Goal: Check status: Check status

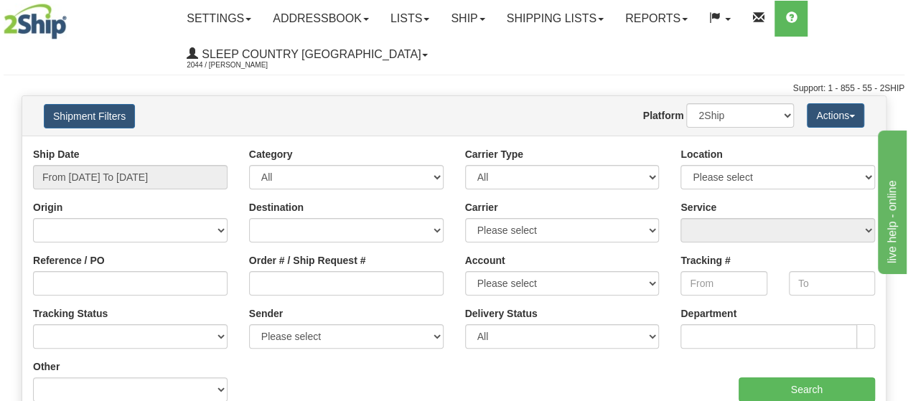
click at [352, 385] on div "Ship Date From [DATE] To [DATE] Category All Inbound Outbound Carrier Type All …" at bounding box center [454, 280] width 864 height 266
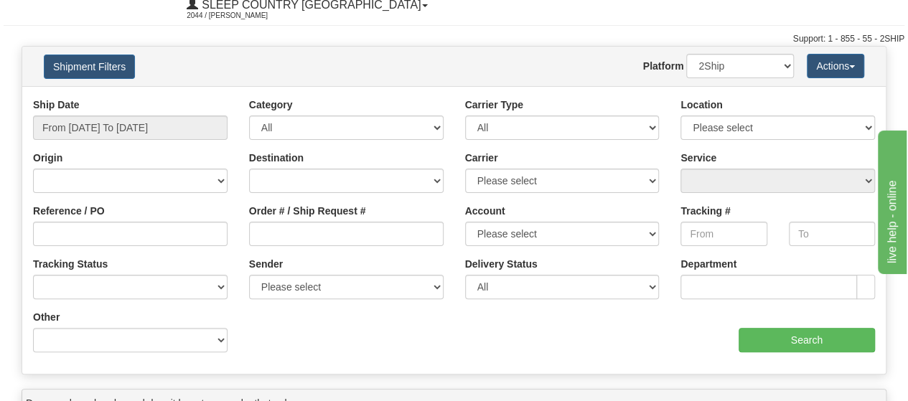
scroll to position [72, 0]
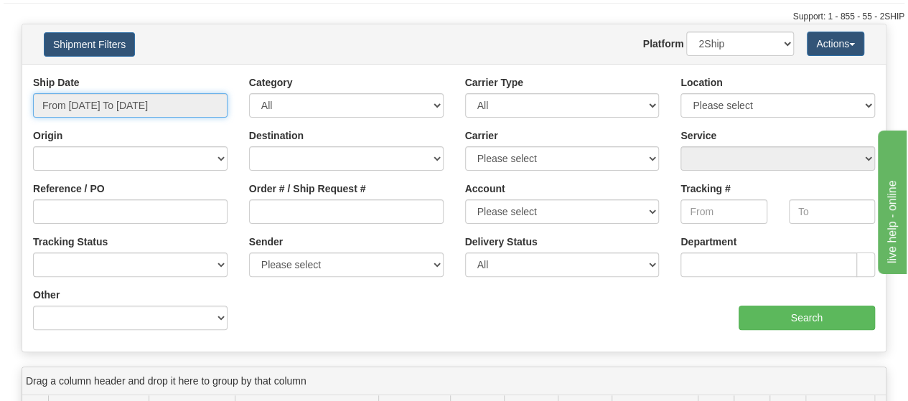
click at [75, 106] on input "From [DATE] To [DATE]" at bounding box center [130, 105] width 195 height 24
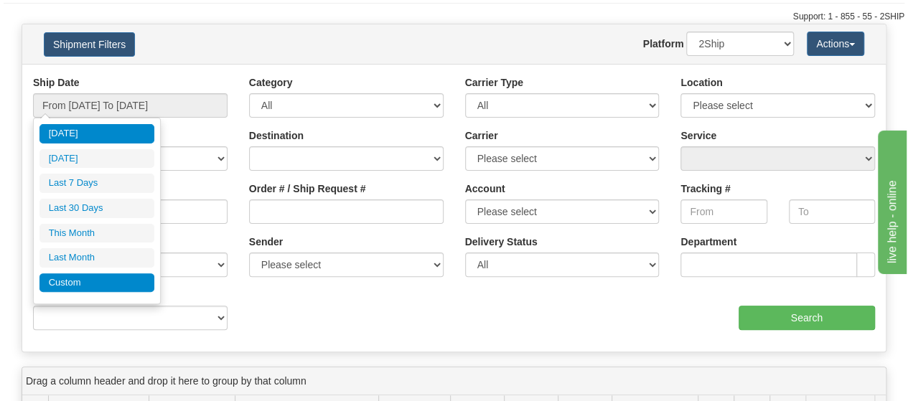
click at [85, 279] on li "Custom" at bounding box center [96, 283] width 115 height 19
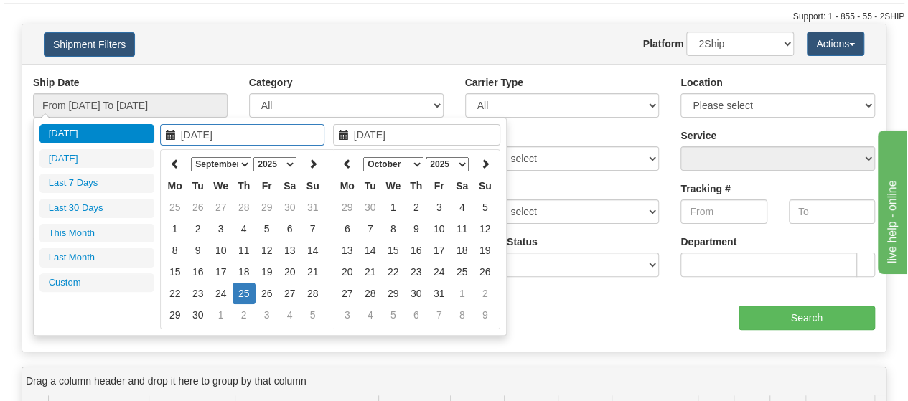
type input "[DATE]"
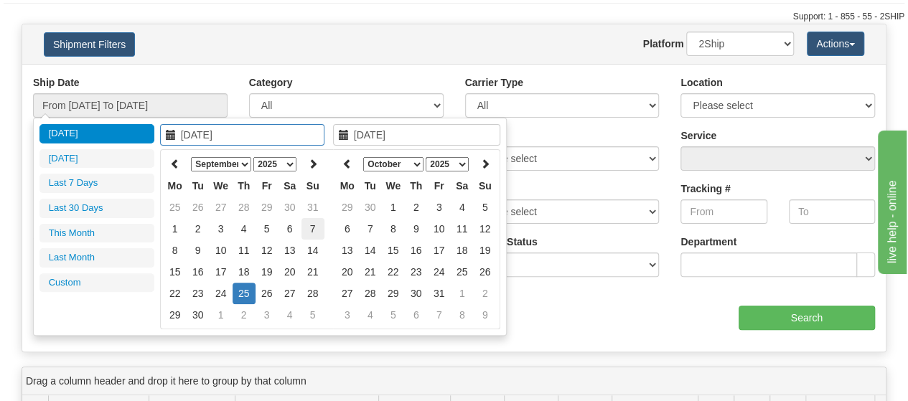
type input "[DATE]"
click at [172, 169] on th at bounding box center [175, 164] width 23 height 22
type input "[DATE]"
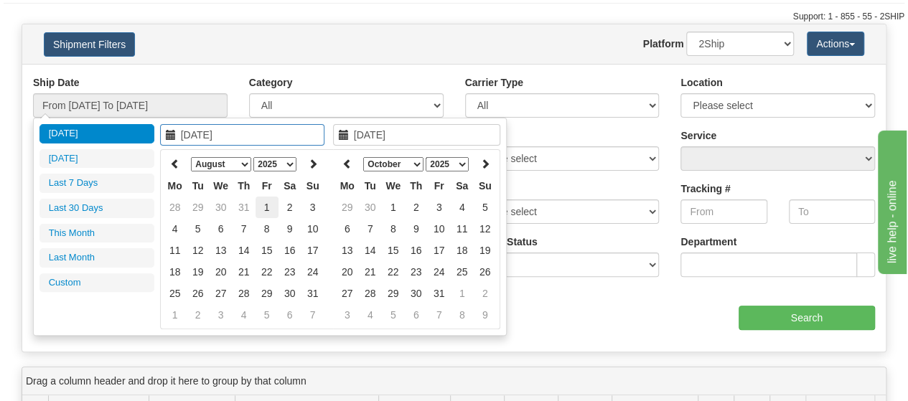
click at [265, 199] on td "1" at bounding box center [267, 208] width 23 height 22
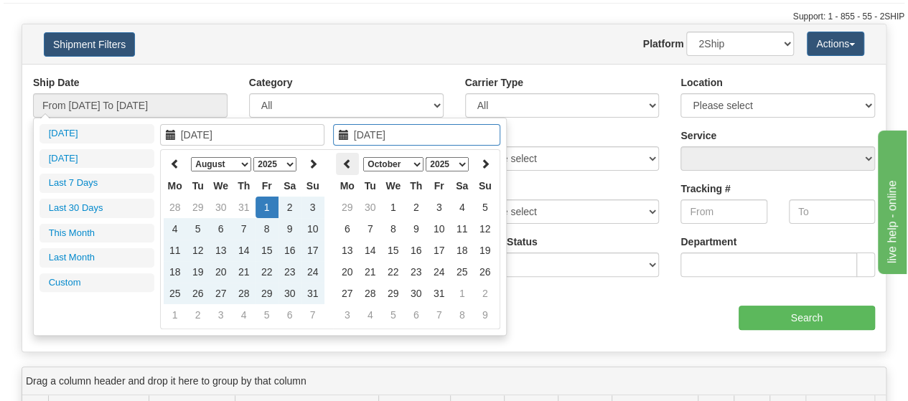
click at [344, 170] on th at bounding box center [347, 164] width 23 height 22
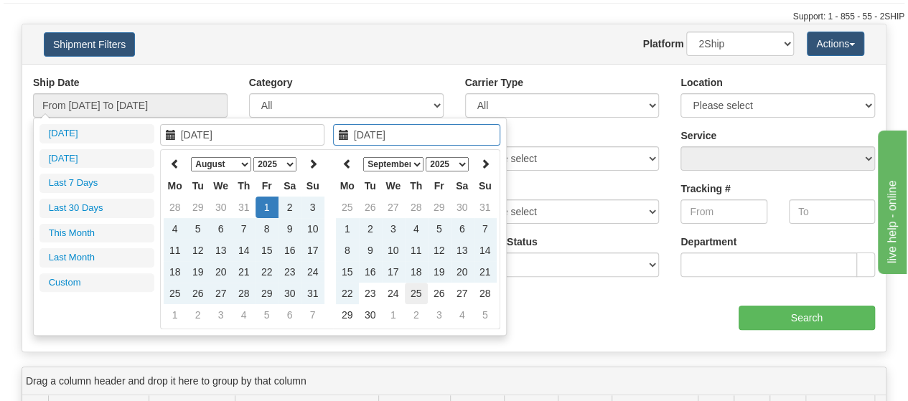
type input "[DATE]"
click at [414, 294] on td "25" at bounding box center [416, 294] width 23 height 22
type input "From [DATE] To [DATE]"
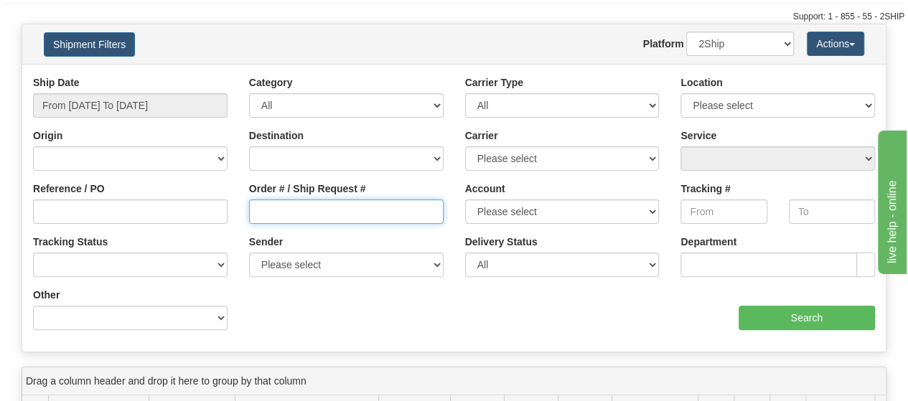
click at [307, 213] on input "Order # / Ship Request #" at bounding box center [346, 212] width 195 height 24
paste input "5900I106449"
type input "5900I106449"
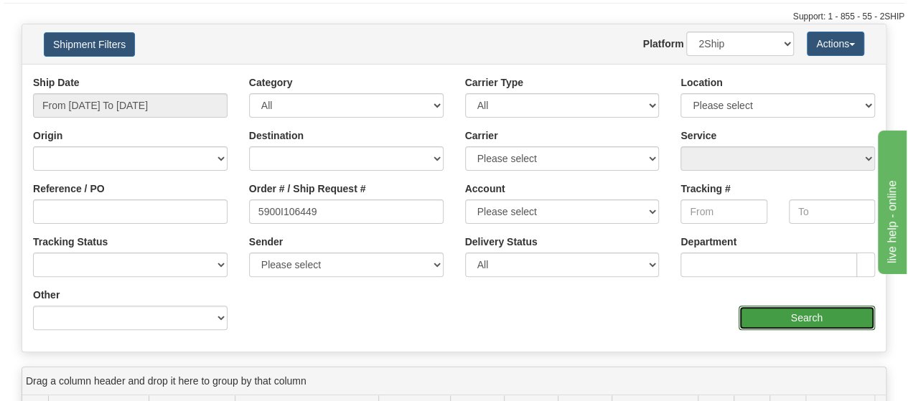
click at [832, 317] on input "Search" at bounding box center [807, 318] width 137 height 24
